Goal: Information Seeking & Learning: Compare options

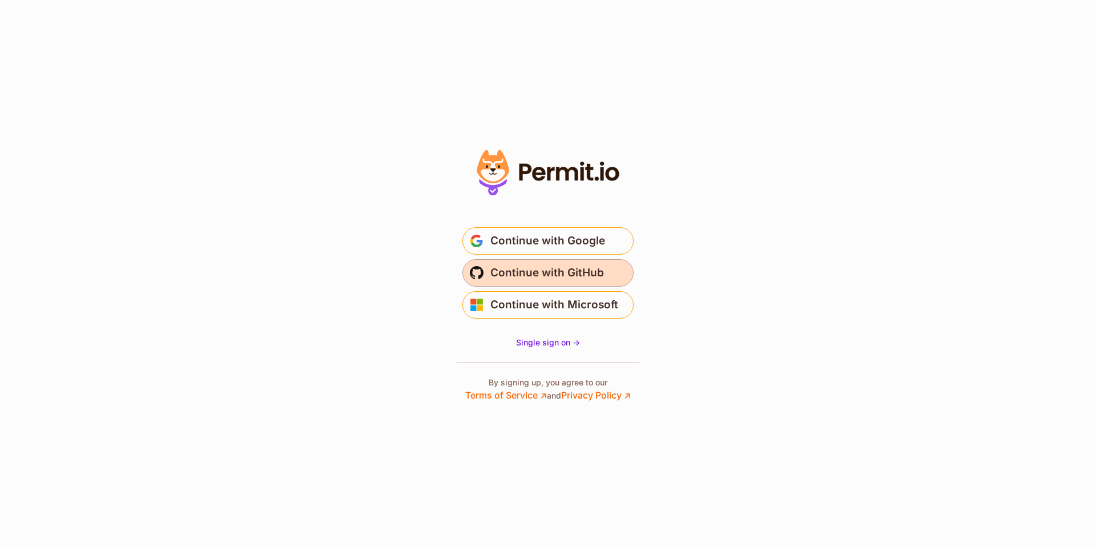
click at [558, 273] on span "Continue with GitHub" at bounding box center [547, 273] width 114 height 18
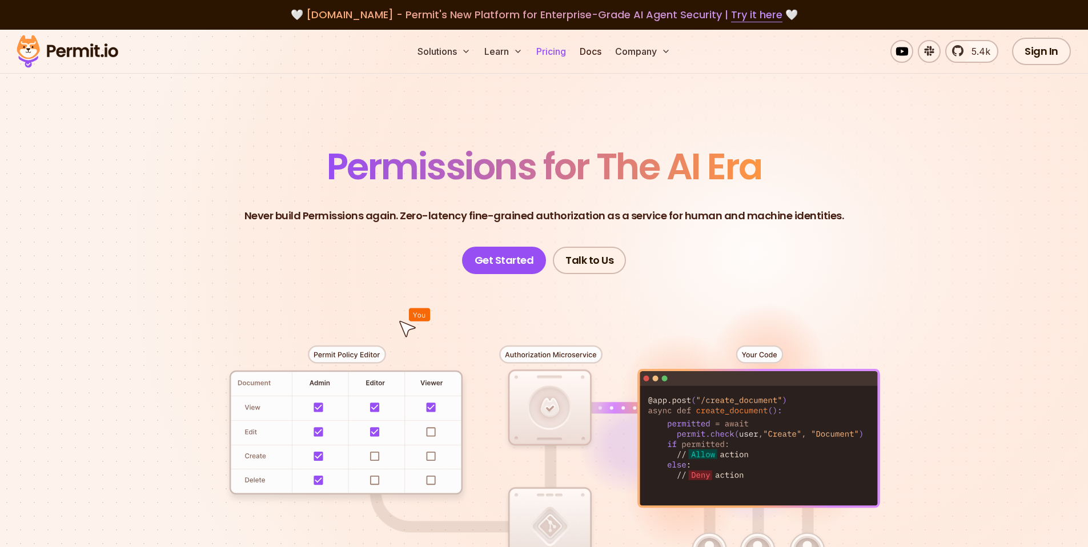
click at [556, 51] on link "Pricing" at bounding box center [551, 51] width 39 height 23
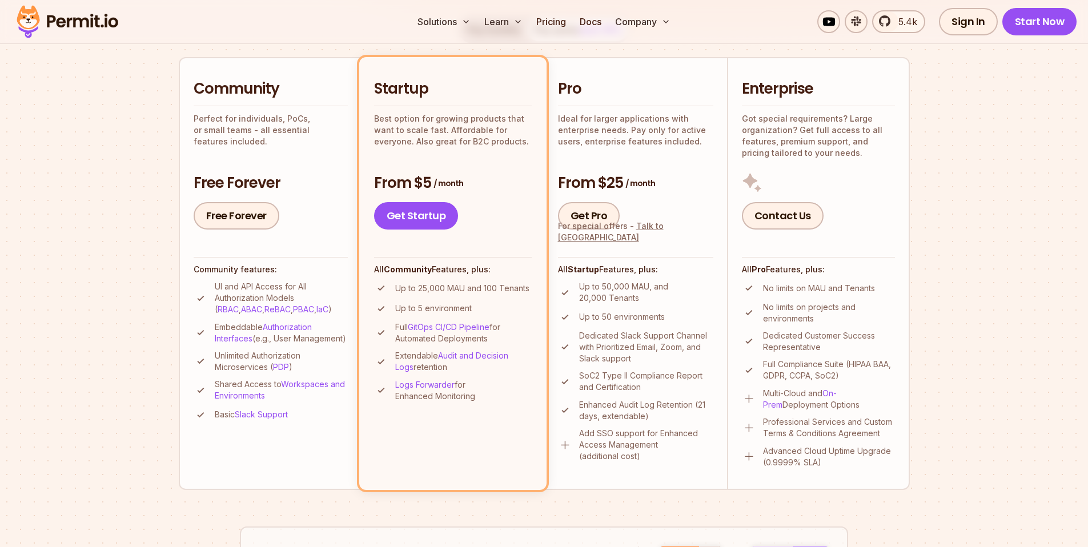
scroll to position [249, 0]
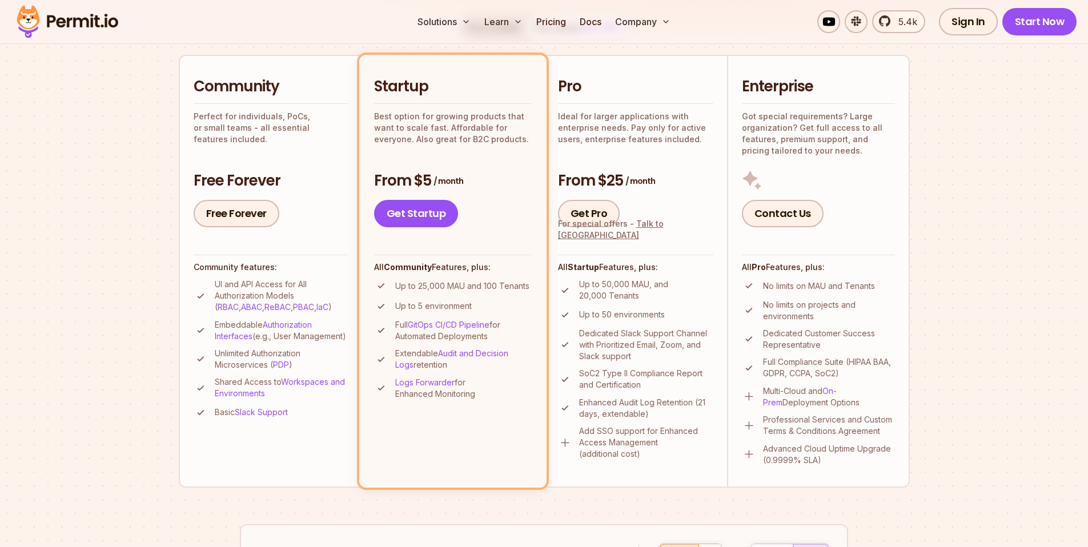
click at [195, 90] on h2 "Community" at bounding box center [271, 87] width 154 height 21
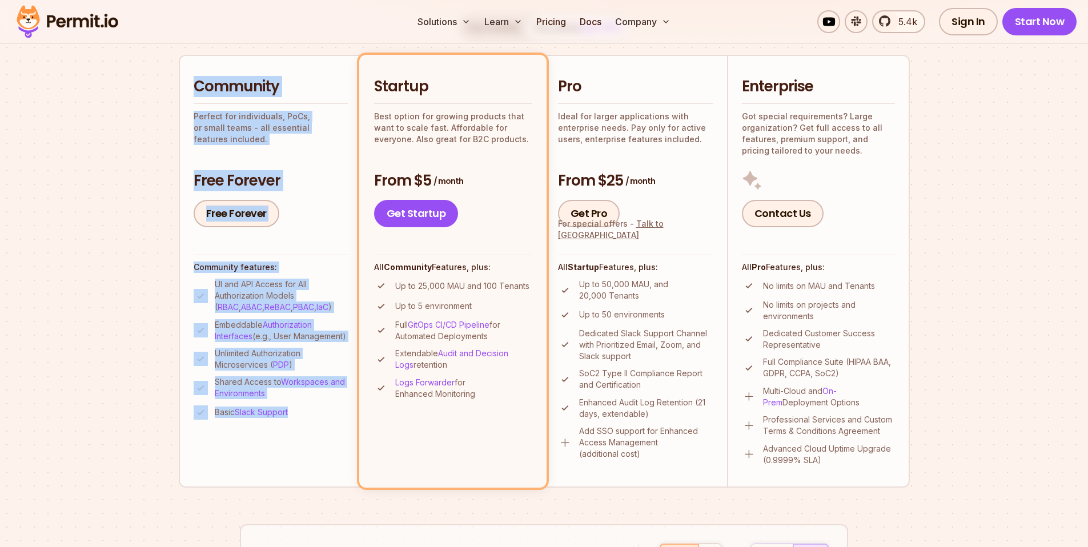
drag, startPoint x: 194, startPoint y: 83, endPoint x: 290, endPoint y: 425, distance: 355.3
click at [290, 425] on li "Community Perfect for individuals, PoCs, or small teams - all essential feature…" at bounding box center [270, 271] width 183 height 432
copy li "Community Perfect for individuals, PoCs, or small teams - all essential feature…"
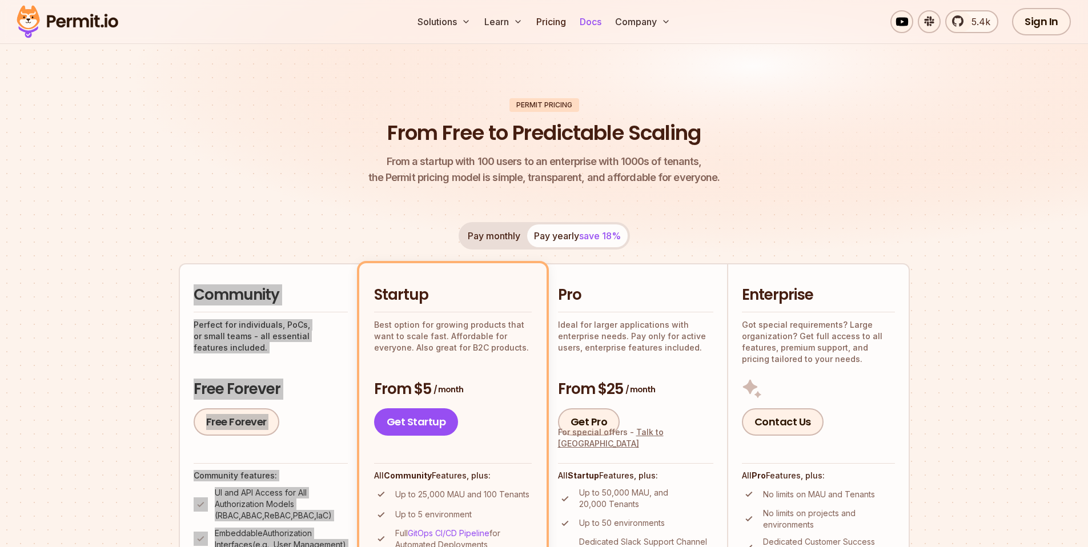
scroll to position [39, 0]
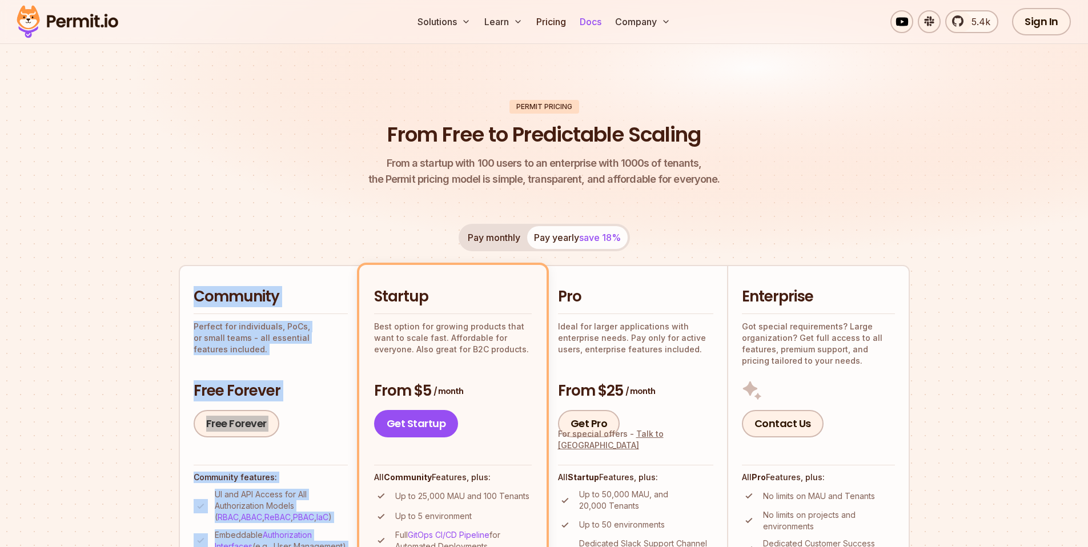
click at [594, 25] on link "Docs" at bounding box center [590, 21] width 31 height 23
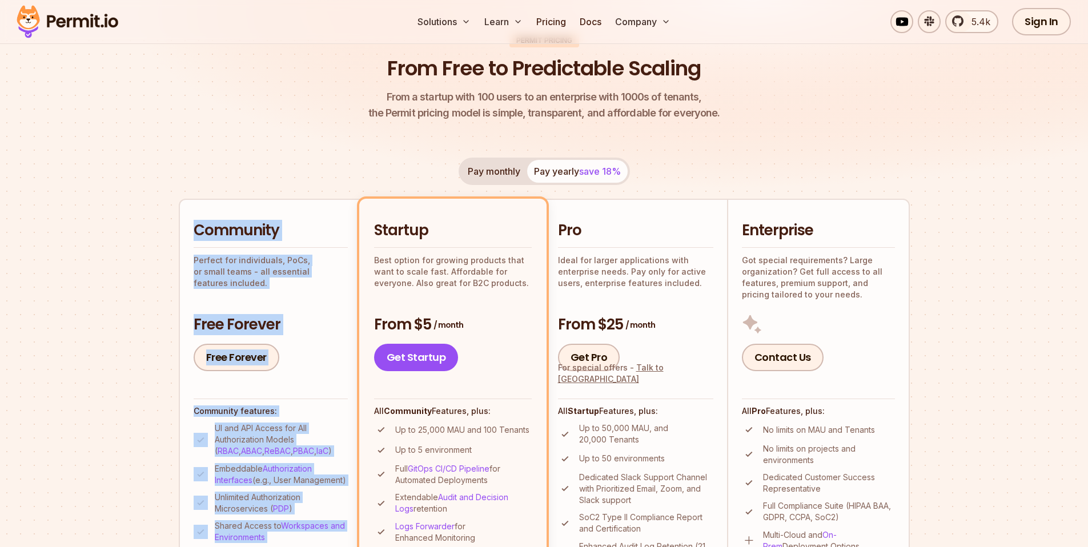
scroll to position [155, 0]
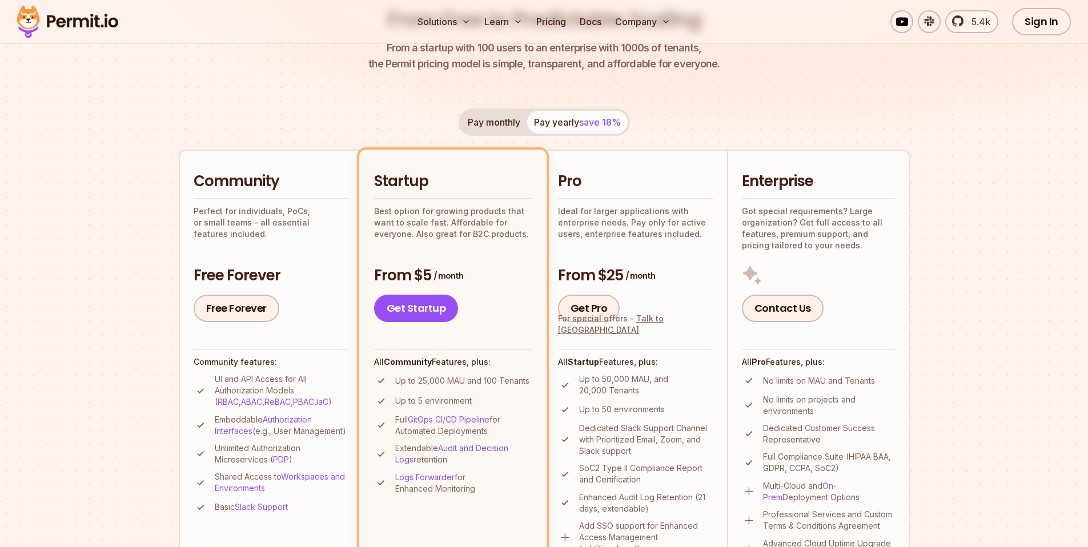
click at [574, 122] on div "Pay monthly Pay yearly save 18%" at bounding box center [543, 121] width 171 height 27
click at [504, 124] on button "Pay monthly" at bounding box center [494, 122] width 66 height 23
click at [570, 124] on button "Pay yearly save 18%" at bounding box center [577, 122] width 100 height 23
click at [494, 124] on button "Pay monthly" at bounding box center [494, 122] width 66 height 23
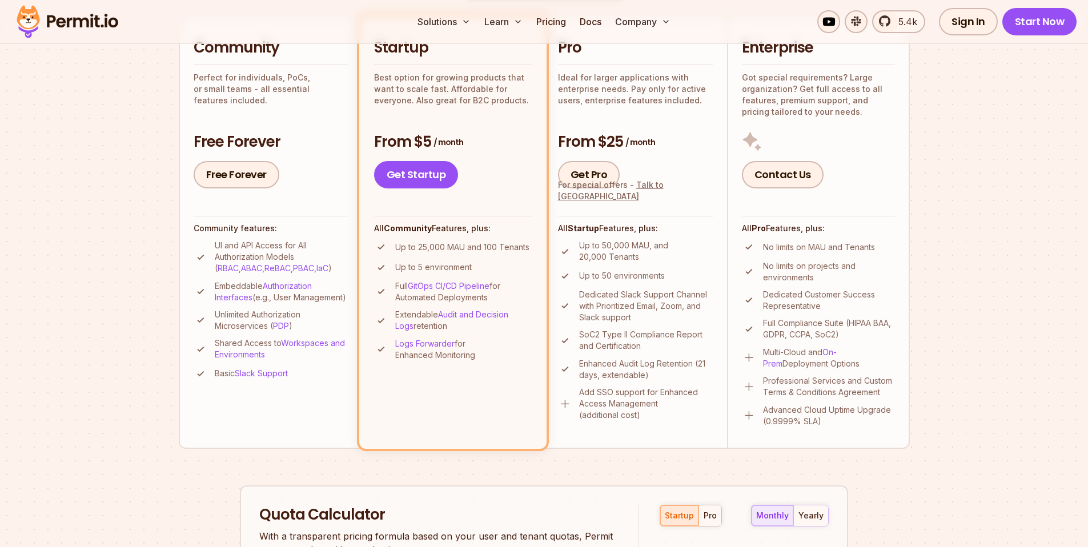
scroll to position [289, 0]
drag, startPoint x: 843, startPoint y: 334, endPoint x: 759, endPoint y: 322, distance: 85.3
click at [759, 322] on li "Full Compliance Suite (HIPAA BAA, GDPR, CCPA, SoC2)" at bounding box center [818, 327] width 153 height 23
copy li "Full Compliance Suite (HIPAA BAA, GDPR, CCPA, SoC2)"
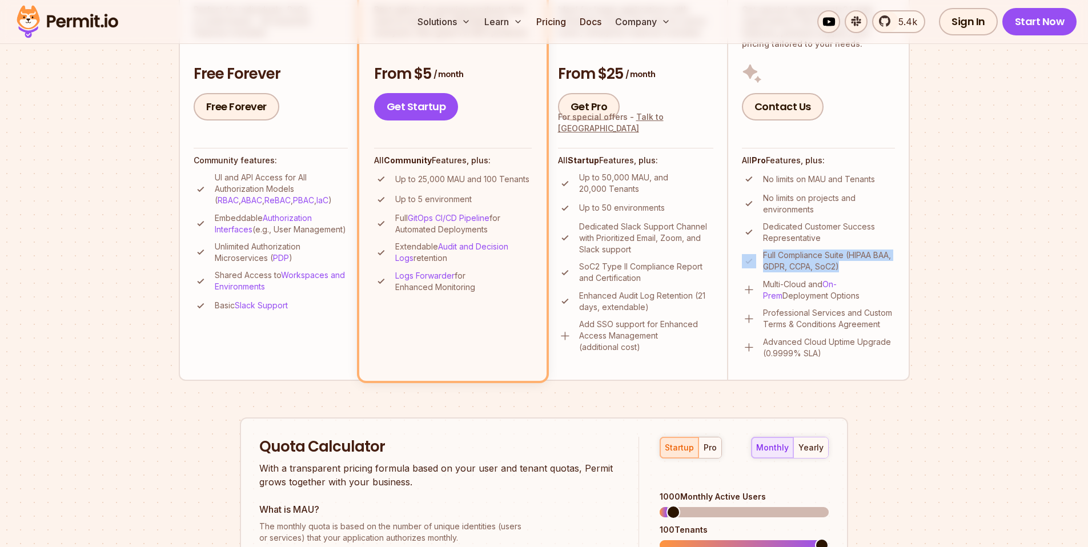
scroll to position [361, 0]
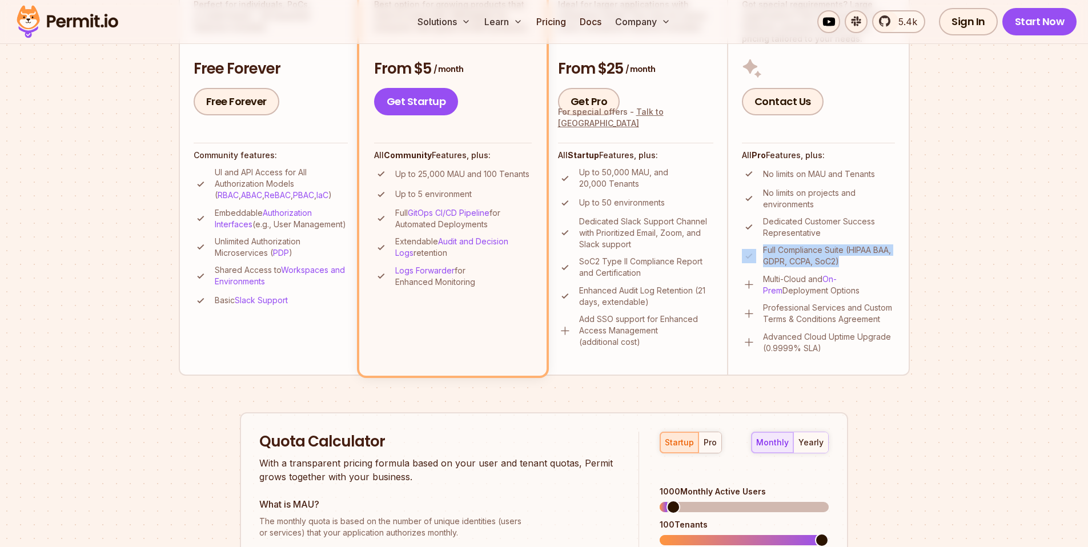
drag, startPoint x: 845, startPoint y: 292, endPoint x: 763, endPoint y: 282, distance: 82.9
click at [763, 282] on p "Multi-Cloud and On-Prem Deployment Options" at bounding box center [829, 284] width 132 height 23
copy p "Multi-Cloud and On-Prem Deployment Options"
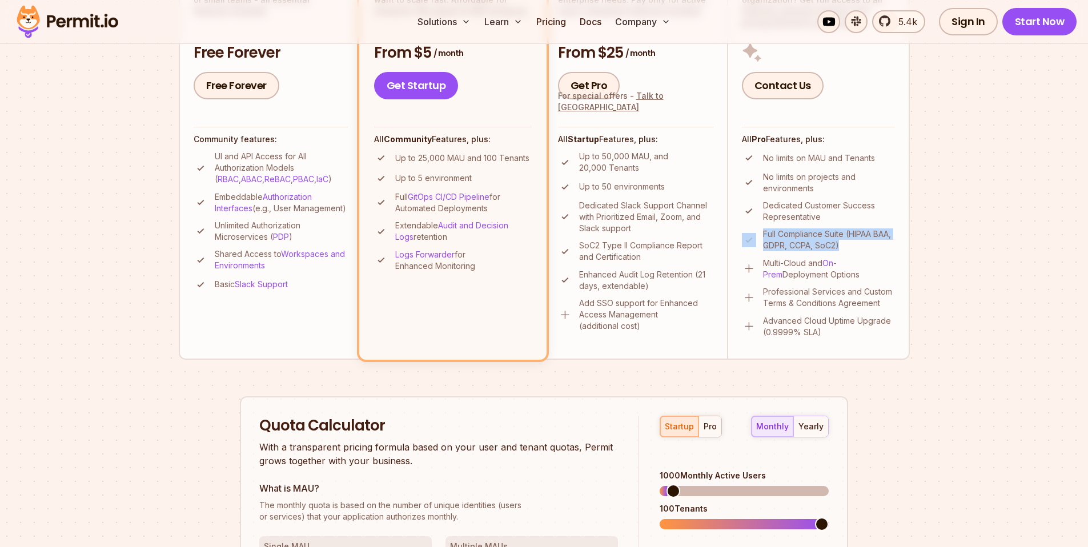
scroll to position [378, 0]
drag, startPoint x: 576, startPoint y: 299, endPoint x: 686, endPoint y: 357, distance: 124.4
click at [686, 357] on li "Pro Ideal for larger applications with enterprise needs. Pay only for active us…" at bounding box center [635, 142] width 183 height 432
copy p "Add SSO support for Enhanced Access Management (additional cost)"
click at [950, 372] on section "Permit Pricing From Free to Predictable Scaling From a startup with 100 users t…" at bounding box center [544, 269] width 1088 height 1235
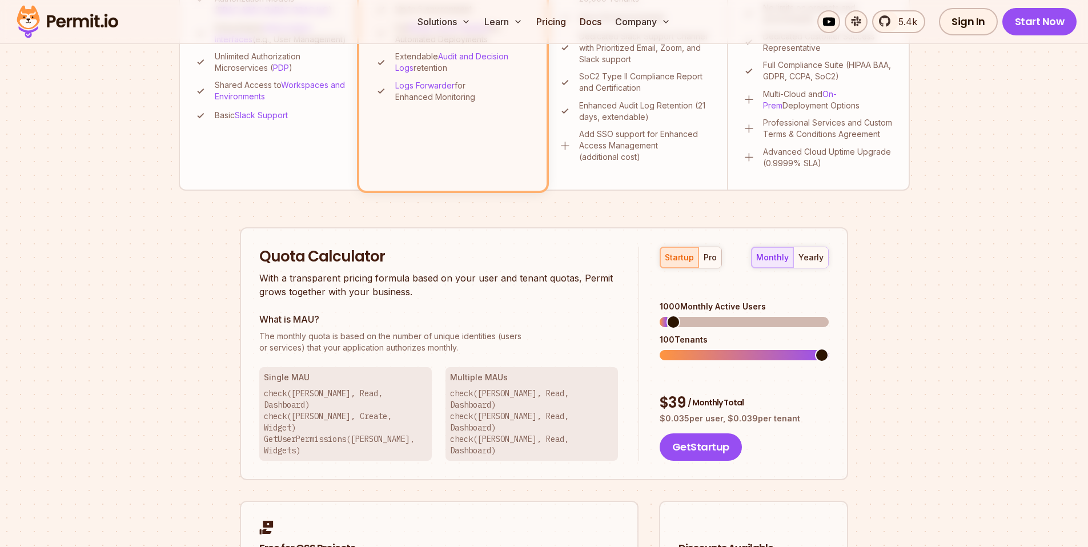
scroll to position [661, 0]
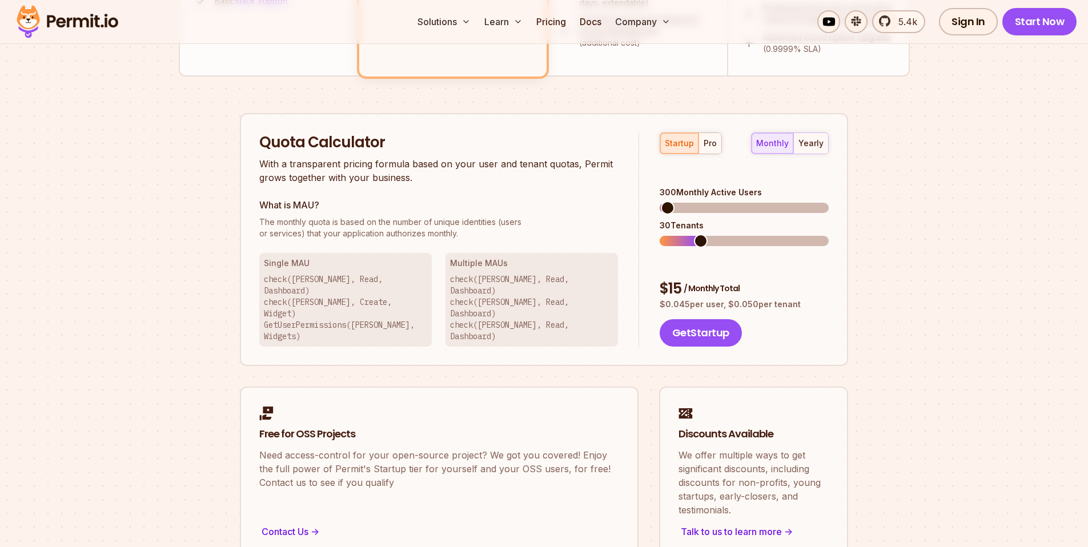
click at [661, 201] on span at bounding box center [668, 208] width 14 height 14
click at [758, 234] on span at bounding box center [753, 241] width 14 height 14
click at [703, 145] on div "pro" at bounding box center [709, 143] width 13 height 11
click at [661, 234] on span at bounding box center [668, 241] width 14 height 14
click at [893, 232] on div "Permit Pricing From Free to Predictable Scaling From a startup with 100 users t…" at bounding box center [544, 19] width 731 height 1080
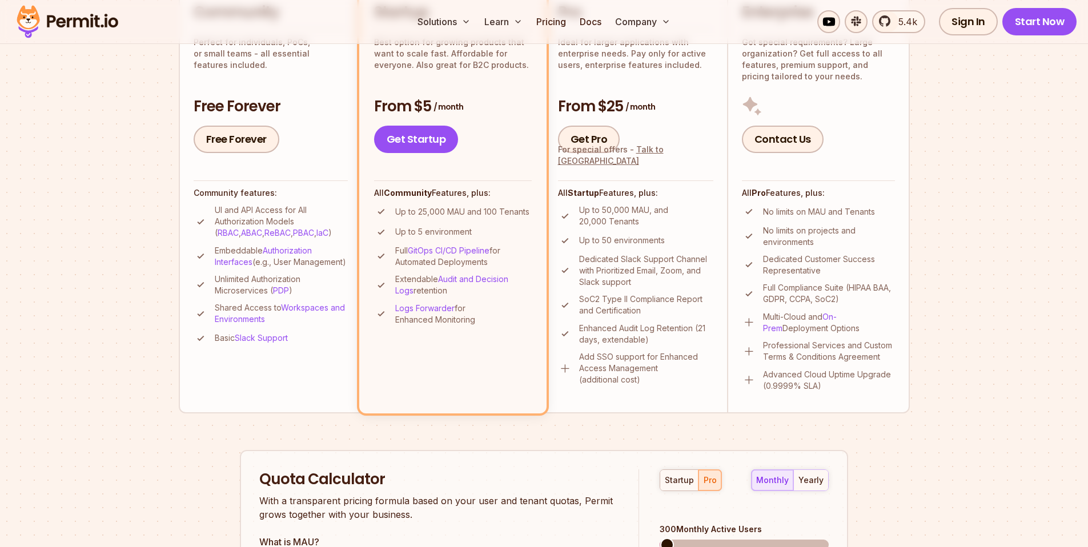
scroll to position [467, 0]
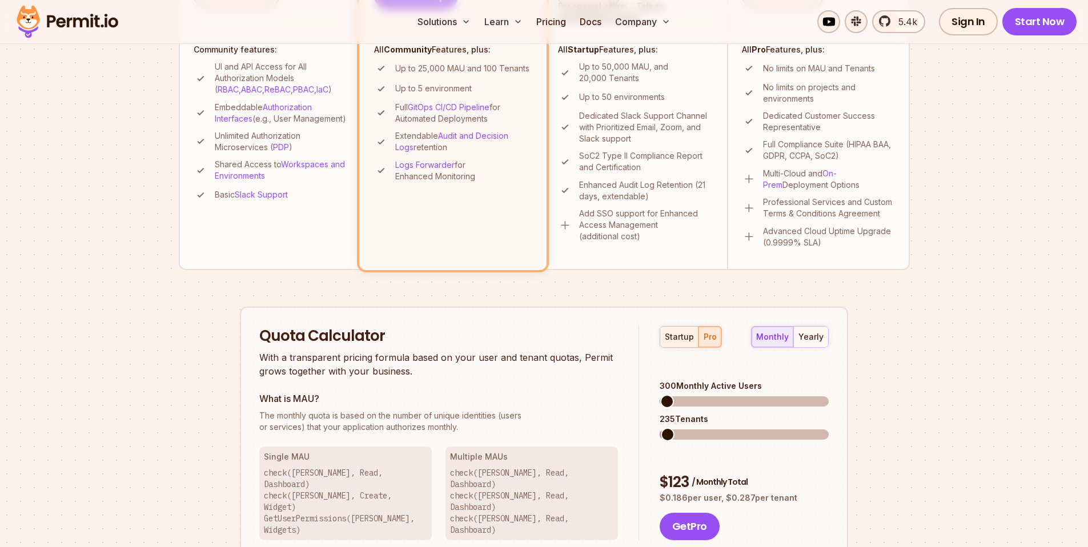
click at [665, 336] on div "startup" at bounding box center [679, 336] width 29 height 11
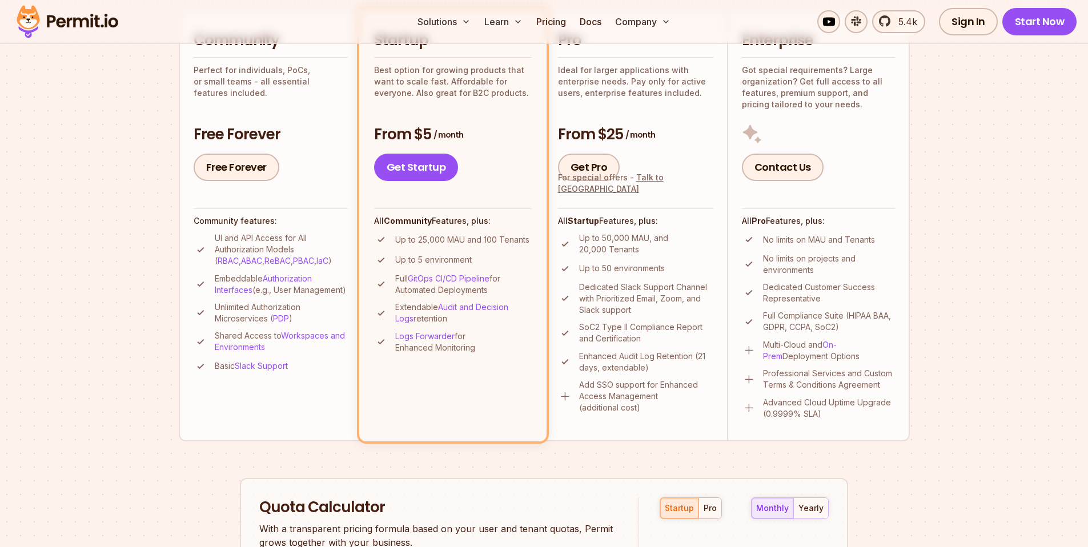
scroll to position [257, 0]
